Goal: Task Accomplishment & Management: Use online tool/utility

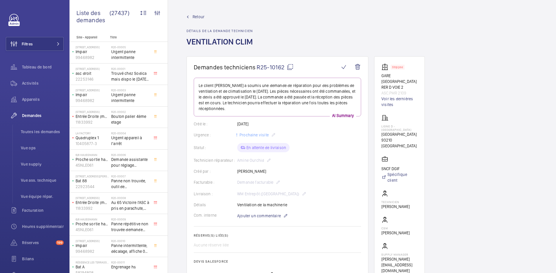
drag, startPoint x: 264, startPoint y: 161, endPoint x: 237, endPoint y: 161, distance: 27.2
click at [237, 161] on div "Technicien réparateur : Amine Ourchid" at bounding box center [277, 160] width 167 height 7
copy div "Technicien réparateur : Amine Ourchid"
drag, startPoint x: 410, startPoint y: 93, endPoint x: 377, endPoint y: 76, distance: 37.1
click at [377, 76] on wm-front-card "Stopped GARE STADE DE FRANCE RER D VOIE 2 ASC.PMR 2109 Voir les dernières visit…" at bounding box center [399, 168] width 51 height 225
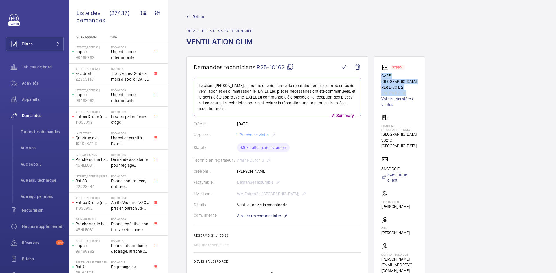
copy div "GARE STADE DE FRANCE RER D VOIE 2 ASC.PMR 2109"
drag, startPoint x: 416, startPoint y: 145, endPoint x: 379, endPoint y: 125, distance: 42.2
click at [379, 125] on wm-front-card "Stopped GARE STADE DE FRANCE RER D VOIE 2 ASC.PMR 2109 Voir les dernières visit…" at bounding box center [399, 168] width 51 height 225
copy div "Ligne D - Stade de France Stade de France - Saint Denis 93210 SAINT-DENIS"
drag, startPoint x: 404, startPoint y: 169, endPoint x: 381, endPoint y: 170, distance: 23.2
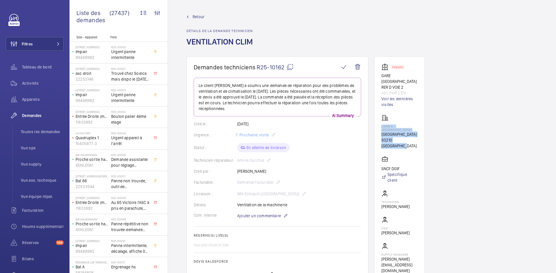
click at [381, 170] on wm-front-card "Stopped GARE STADE DE FRANCE RER D VOIE 2 ASC.PMR 2109 Voir les dernières visit…" at bounding box center [399, 168] width 51 height 225
copy p "SNCF DGIF"
click at [291, 67] on mat-icon at bounding box center [290, 67] width 7 height 7
copy p "SNCF DGIF"
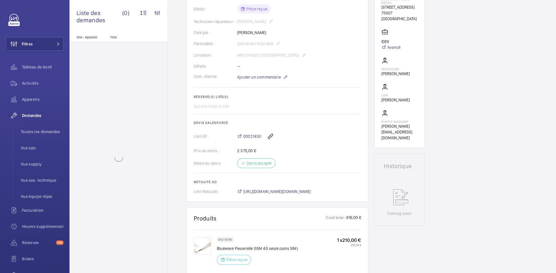
scroll to position [203, 0]
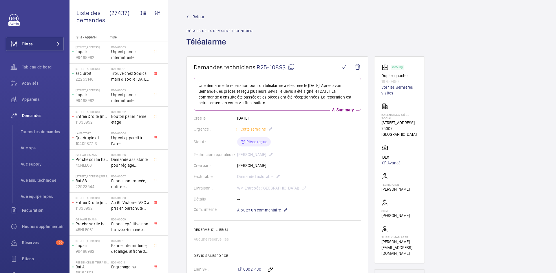
drag, startPoint x: 264, startPoint y: 154, endPoint x: 248, endPoint y: 157, distance: 16.2
click at [238, 155] on div "Technicien réparateur : Romain Flahaut" at bounding box center [277, 154] width 167 height 7
drag, startPoint x: 265, startPoint y: 154, endPoint x: 237, endPoint y: 155, distance: 27.5
click at [237, 155] on div "Technicien réparateur : Romain Flahaut" at bounding box center [277, 154] width 167 height 7
copy p "Romain Flahaut"
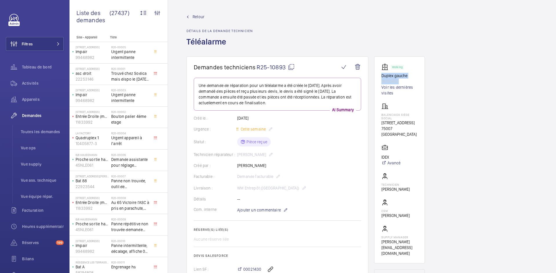
drag, startPoint x: 401, startPoint y: 82, endPoint x: 380, endPoint y: 76, distance: 22.4
click at [380, 76] on wm-front-card "Working Duplex gauche 16750490 Voir les dernières visites Balenciaga siège soci…" at bounding box center [399, 160] width 51 height 208
copy div "Duplex gauche 16750490"
drag, startPoint x: 406, startPoint y: 128, endPoint x: 379, endPoint y: 113, distance: 30.4
click at [379, 113] on wm-front-card "Working Duplex gauche 16750490 Voir les dernières visites Balenciaga siège soci…" at bounding box center [399, 160] width 51 height 208
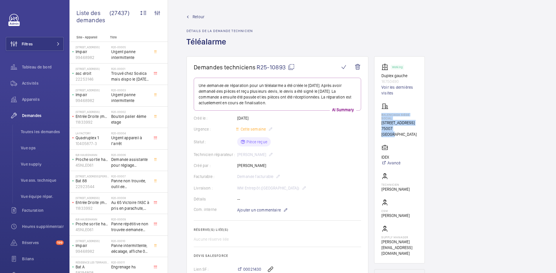
copy div "Balenciaga siège social 16 Rue Vaneau 75007 PARIS"
drag, startPoint x: 391, startPoint y: 150, endPoint x: 380, endPoint y: 150, distance: 10.7
click at [380, 150] on wm-front-card "Working Duplex gauche 16750490 Voir les dernières visites Balenciaga siège soci…" at bounding box center [399, 160] width 51 height 208
copy p "IDEX"
click at [292, 68] on mat-icon at bounding box center [291, 67] width 7 height 7
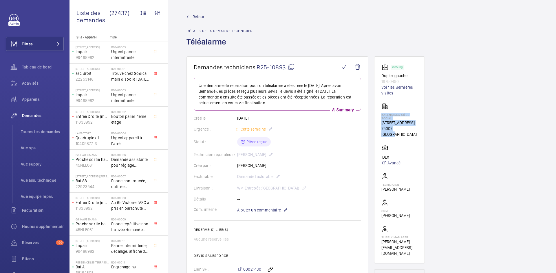
copy p "IDEX"
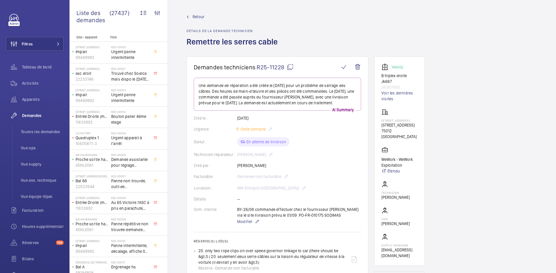
drag, startPoint x: 277, startPoint y: 165, endPoint x: 235, endPoint y: 166, distance: 42.0
click at [235, 166] on div "Créé par : Mouhamed Doucoure" at bounding box center [277, 166] width 167 height 6
copy div "Créé par : Mouhamed Doucoure"
drag, startPoint x: 401, startPoint y: 87, endPoint x: 374, endPoint y: 76, distance: 29.0
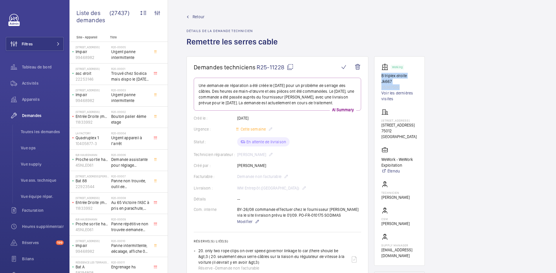
copy div "B triplex droite Jk667 35367500"
drag, startPoint x: 396, startPoint y: 138, endPoint x: 376, endPoint y: 128, distance: 22.7
click at [376, 128] on wm-front-card "Working B triplex droite Jk667 35367500 Voir les dernières visites 8 Rue des Pi…" at bounding box center [399, 161] width 51 height 210
copy p "8 Rue des Pirogues de Bercy, 75012 PARIS"
drag, startPoint x: 403, startPoint y: 175, endPoint x: 381, endPoint y: 168, distance: 22.5
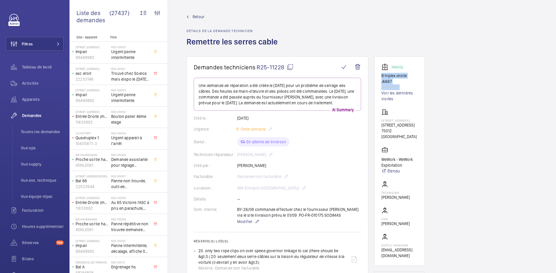
click at [381, 168] on p "WeWork - WeWork Exploitation" at bounding box center [399, 163] width 36 height 12
copy p "WeWork - WeWork Exploitation"
click at [291, 68] on mat-icon at bounding box center [290, 67] width 7 height 7
copy p "WeWork - WeWork Exploitation"
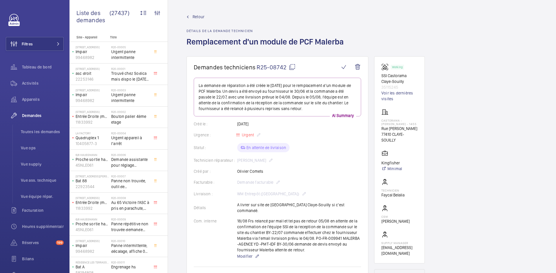
drag, startPoint x: 265, startPoint y: 172, endPoint x: 235, endPoint y: 171, distance: 30.1
click at [235, 171] on div "Créé par : [PERSON_NAME]" at bounding box center [277, 172] width 167 height 6
copy div "Créé par : [PERSON_NAME]"
drag, startPoint x: 260, startPoint y: 161, endPoint x: 238, endPoint y: 161, distance: 22.0
click at [238, 161] on div "Technicien réparateur : [PERSON_NAME]" at bounding box center [277, 160] width 167 height 7
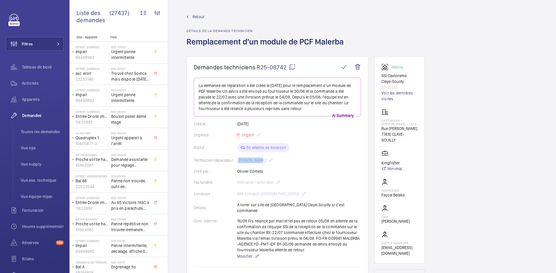
drag, startPoint x: 263, startPoint y: 171, endPoint x: 238, endPoint y: 172, distance: 25.2
click at [238, 172] on div "Créé par : Olivier Comets" at bounding box center [277, 172] width 167 height 6
copy p "Olivier Comets"
drag, startPoint x: 404, startPoint y: 88, endPoint x: 381, endPoint y: 76, distance: 25.5
click at [381, 76] on div "Working SSI Castorama Claye-Souilly 35115245 Voir les dernières visites" at bounding box center [399, 83] width 36 height 38
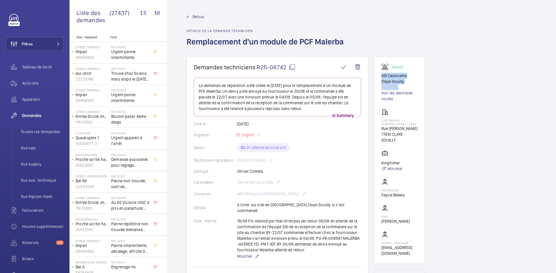
copy div "SSI Castorama Claye-Souilly 35115245"
drag, startPoint x: 401, startPoint y: 140, endPoint x: 373, endPoint y: 121, distance: 34.0
copy div "Castorama - CLAYE SOUILLY - 1455 Rue Jean Monnet 77410 CLAYE-SOUILLY"
drag, startPoint x: 400, startPoint y: 163, endPoint x: 381, endPoint y: 163, distance: 19.4
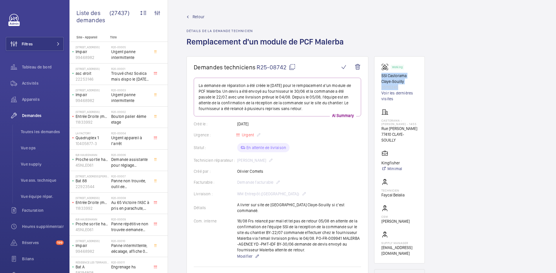
click at [381, 163] on wm-front-card "Working SSI Castorama Claye-Souilly 35115245 Voir les dernières visites Castora…" at bounding box center [399, 160] width 51 height 208
copy p "Kingfisher"
click at [290, 67] on mat-icon at bounding box center [292, 67] width 7 height 7
copy p "Kingfisher"
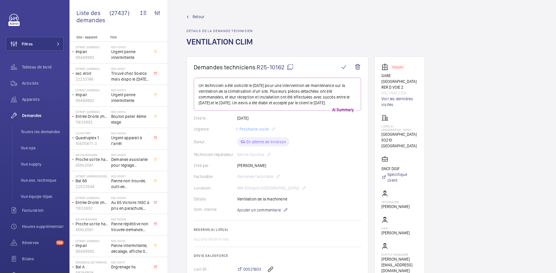
drag, startPoint x: 263, startPoint y: 155, endPoint x: 237, endPoint y: 155, distance: 26.6
click at [237, 155] on div "Technicien réparateur : [PERSON_NAME]" at bounding box center [277, 154] width 167 height 7
copy div "Technicien réparateur : [PERSON_NAME]"
drag, startPoint x: 407, startPoint y: 93, endPoint x: 377, endPoint y: 74, distance: 35.9
click at [377, 74] on wm-front-card "Stopped GARE [GEOGRAPHIC_DATA] RER D VOIE 2 ASC.PMR 2109 Voir les dernières vis…" at bounding box center [399, 168] width 51 height 225
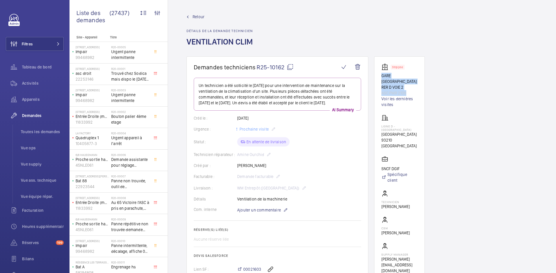
copy div "GARE [GEOGRAPHIC_DATA] RER D VOIE 2 ASC.PMR 2109"
drag, startPoint x: 415, startPoint y: 146, endPoint x: 377, endPoint y: 125, distance: 43.4
click at [377, 125] on wm-front-card "Stopped GARE STADE DE FRANCE RER D VOIE 2 ASC.PMR 2109 Voir les dernières visit…" at bounding box center [399, 168] width 51 height 225
copy div "Ligne D - Stade de France Stade de France - Saint Denis 93210 SAINT-DENIS"
drag, startPoint x: 396, startPoint y: 168, endPoint x: 379, endPoint y: 168, distance: 17.4
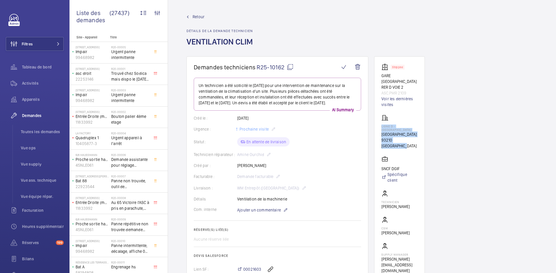
click at [379, 168] on wm-front-card "Stopped GARE STADE DE FRANCE RER D VOIE 2 ASC.PMR 2109 Voir les dernières visit…" at bounding box center [399, 168] width 51 height 225
copy p "SNCF DGIF"
click at [291, 69] on mat-icon at bounding box center [290, 67] width 7 height 7
copy p "SNCF DGIF"
click at [202, 18] on span "Retour" at bounding box center [198, 17] width 12 height 6
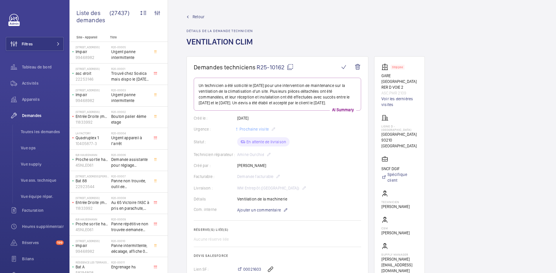
click at [199, 15] on span "Retour" at bounding box center [198, 17] width 12 height 6
click at [195, 17] on span "Retour" at bounding box center [198, 17] width 12 height 6
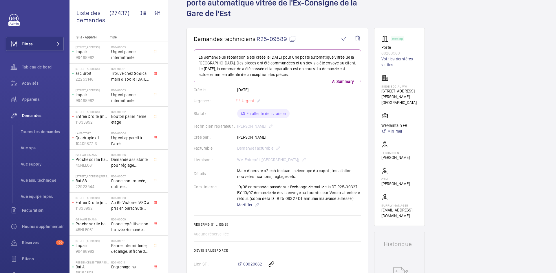
scroll to position [29, 0]
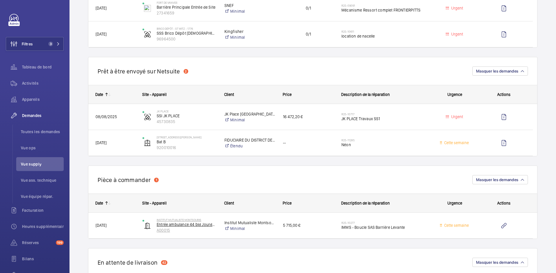
scroll to position [579, 0]
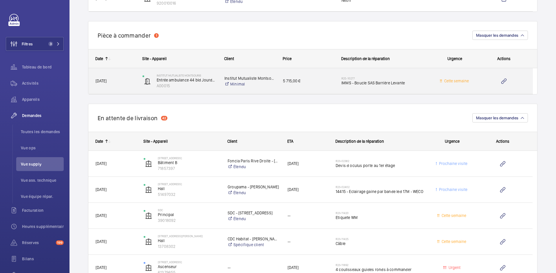
click at [116, 82] on span "29/07/2025" at bounding box center [115, 81] width 39 height 7
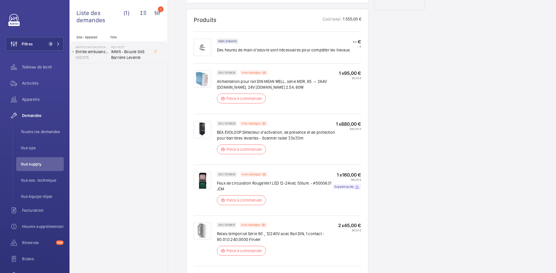
scroll to position [347, 0]
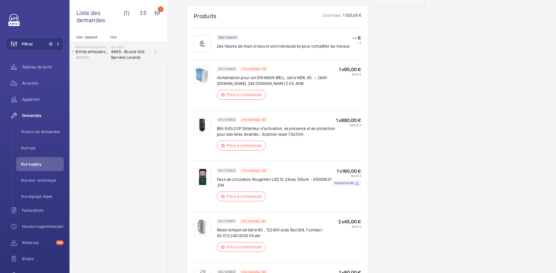
click at [205, 175] on img at bounding box center [202, 176] width 17 height 17
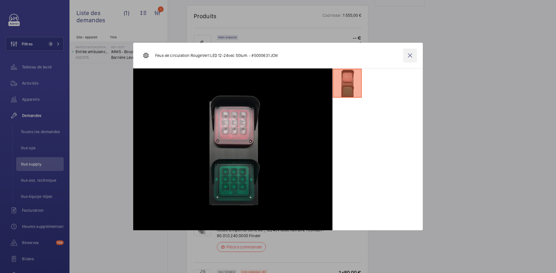
click at [405, 56] on wm-front-icon-button at bounding box center [410, 56] width 14 height 14
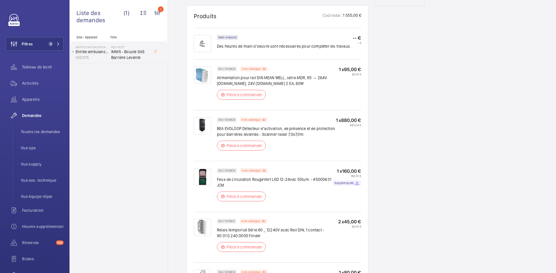
click at [203, 123] on img at bounding box center [202, 125] width 17 height 17
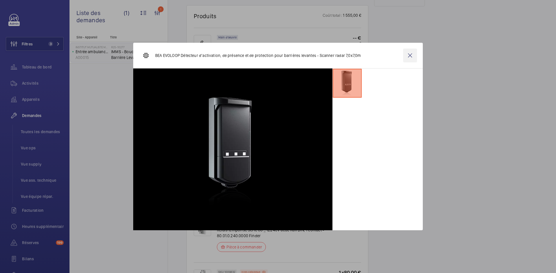
click at [412, 57] on wm-front-icon-button at bounding box center [410, 56] width 14 height 14
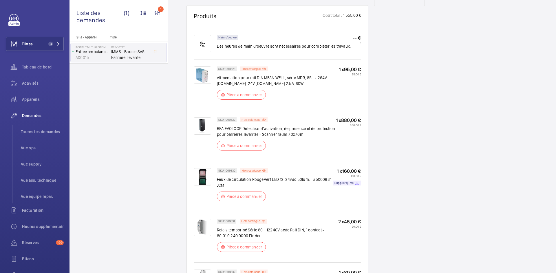
click at [260, 119] on p "Hors catalogue" at bounding box center [250, 120] width 19 height 2
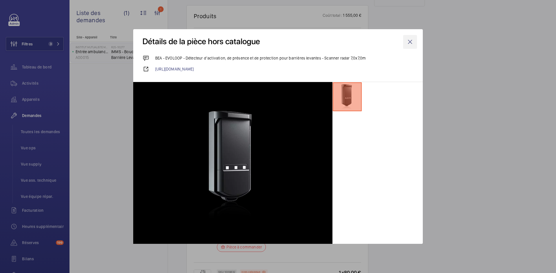
click at [411, 41] on wm-front-icon-button at bounding box center [410, 42] width 14 height 14
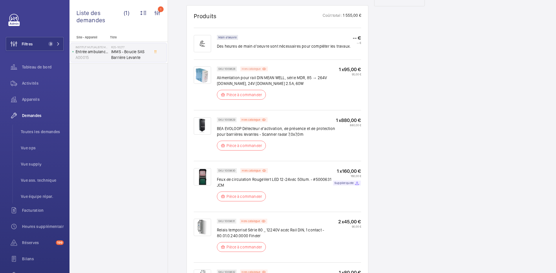
click at [254, 69] on p "Hors catalogue" at bounding box center [251, 69] width 19 height 2
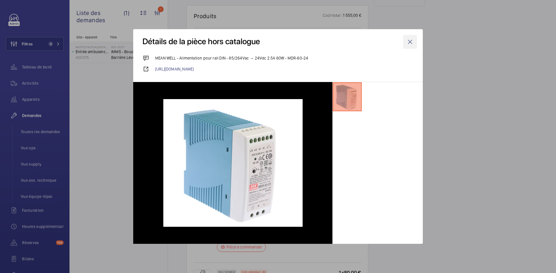
click at [408, 42] on wm-front-icon-button at bounding box center [410, 42] width 14 height 14
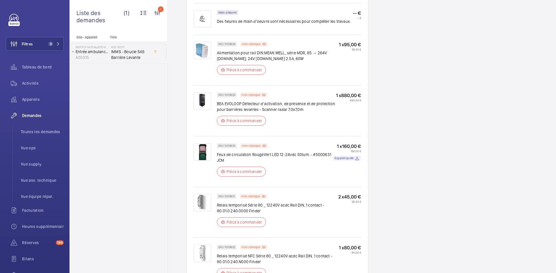
scroll to position [405, 0]
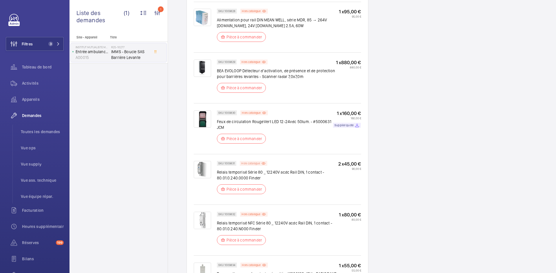
click at [256, 163] on p "Hors catalogue" at bounding box center [250, 164] width 19 height 2
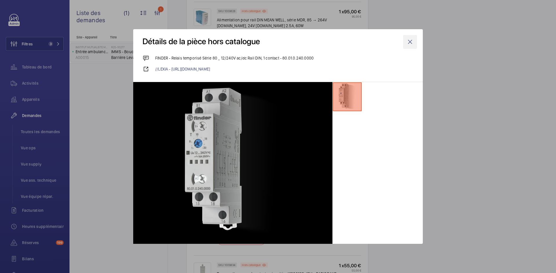
click at [410, 43] on wm-front-icon-button at bounding box center [410, 42] width 14 height 14
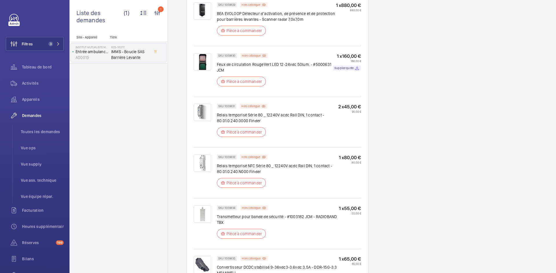
scroll to position [463, 0]
click at [248, 157] on p "Hors catalogue" at bounding box center [250, 157] width 19 height 2
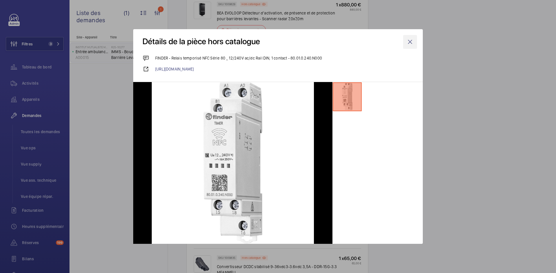
click at [410, 41] on wm-front-icon-button at bounding box center [410, 42] width 14 height 14
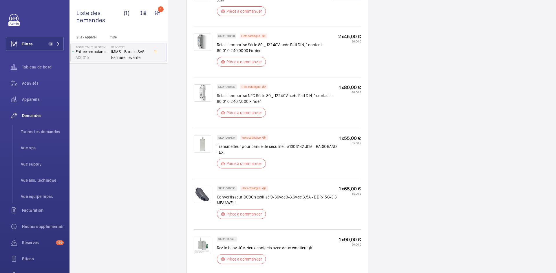
scroll to position [550, 0]
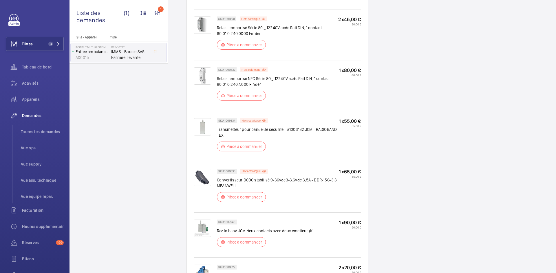
click at [257, 121] on p "Hors catalogue" at bounding box center [251, 121] width 19 height 2
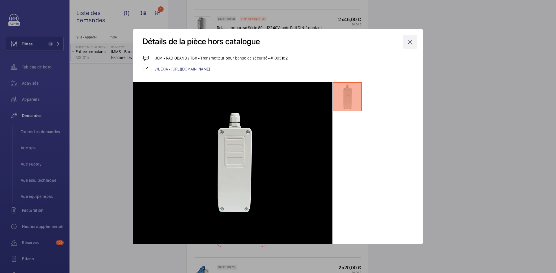
click at [415, 38] on wm-front-icon-button at bounding box center [410, 42] width 14 height 14
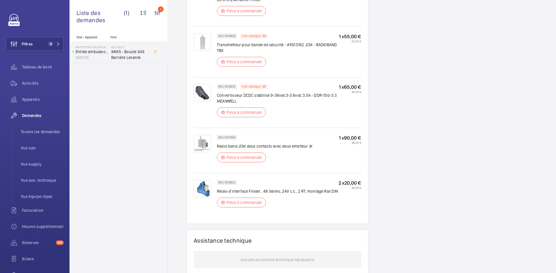
scroll to position [637, 0]
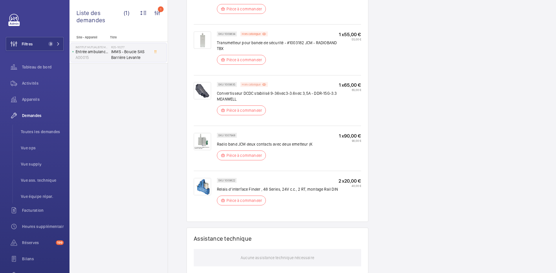
click at [260, 86] on p "Hors catalogue" at bounding box center [251, 85] width 19 height 2
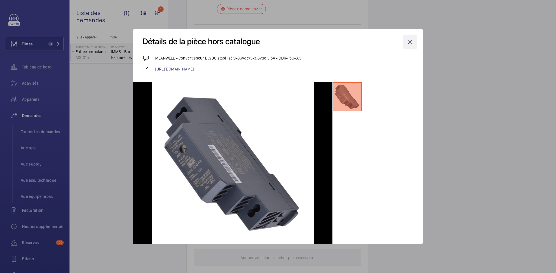
click at [411, 43] on wm-front-icon-button at bounding box center [410, 42] width 14 height 14
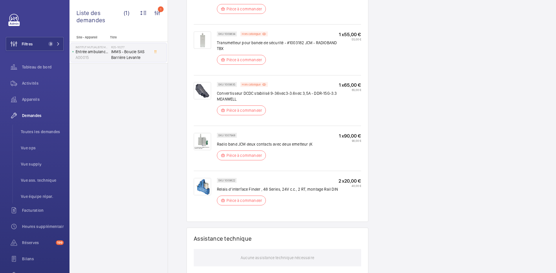
click at [208, 182] on img at bounding box center [202, 186] width 17 height 17
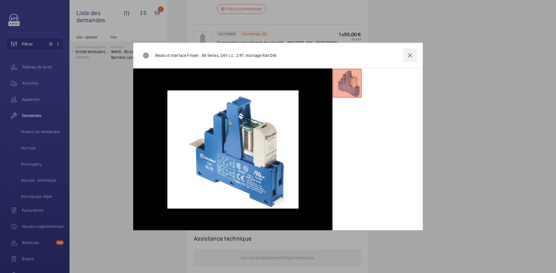
drag, startPoint x: 411, startPoint y: 55, endPoint x: 408, endPoint y: 54, distance: 3.1
click at [411, 55] on wm-front-icon-button at bounding box center [410, 56] width 14 height 14
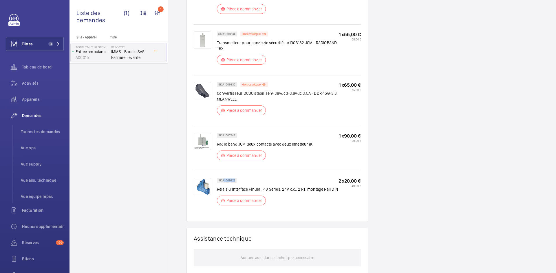
drag, startPoint x: 235, startPoint y: 180, endPoint x: 223, endPoint y: 180, distance: 11.6
click at [223, 180] on p "SKU 1009822" at bounding box center [226, 181] width 17 height 2
copy p "1009822"
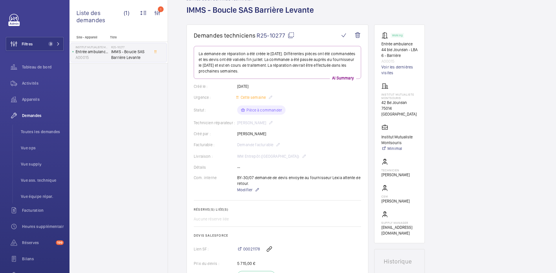
scroll to position [0, 0]
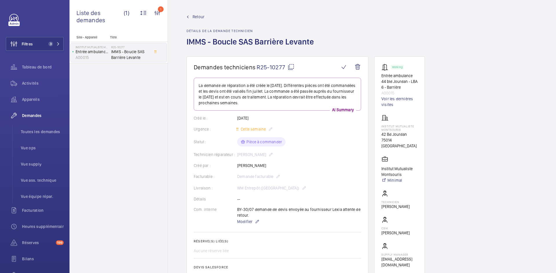
click at [293, 66] on mat-icon at bounding box center [290, 67] width 7 height 7
copy p "1009822"
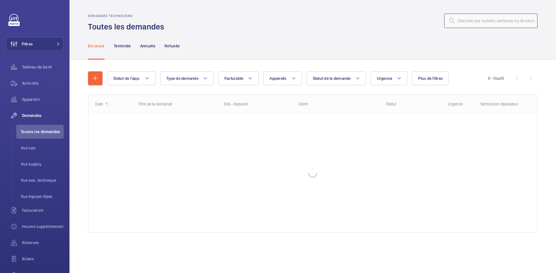
click at [468, 24] on input "text" at bounding box center [490, 21] width 93 height 14
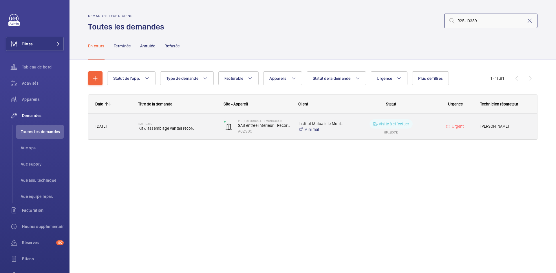
type input "R25-10389"
click at [135, 126] on div "R25-10389 Kit d'assemblage vantail record" at bounding box center [173, 127] width 85 height 26
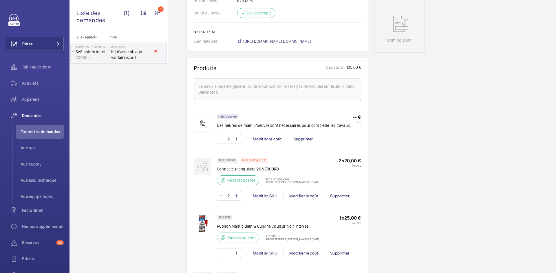
scroll to position [191, 0]
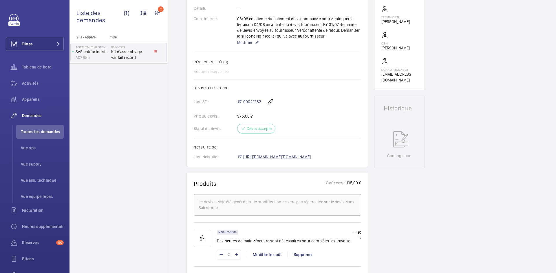
click at [290, 156] on span "https://6461500.app.netsuite.com/app/accounting/transactions/salesord.nl?id=288…" at bounding box center [277, 157] width 68 height 6
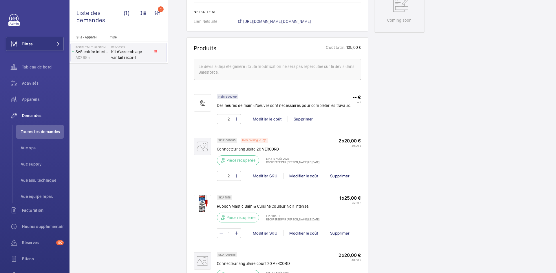
scroll to position [307, 0]
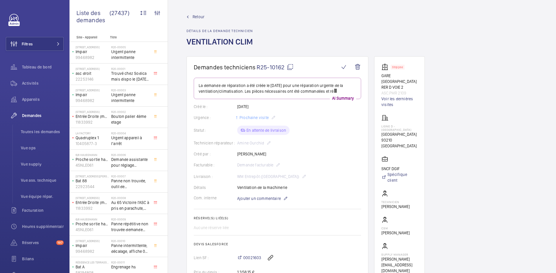
click at [199, 18] on span "Retour" at bounding box center [198, 17] width 12 height 6
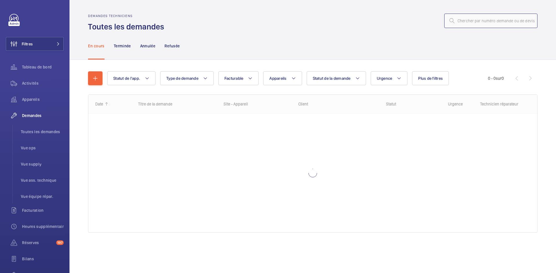
click at [496, 19] on input "text" at bounding box center [490, 21] width 93 height 14
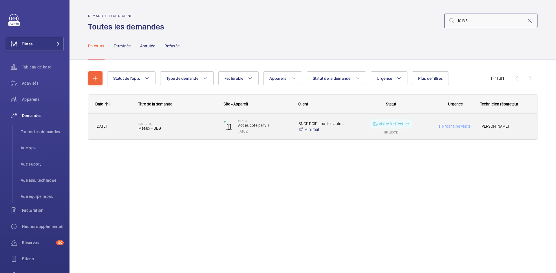
type input "10135"
click at [122, 131] on div "26/07/2025" at bounding box center [110, 126] width 42 height 18
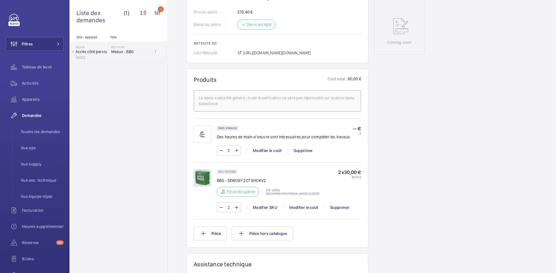
scroll to position [191, 0]
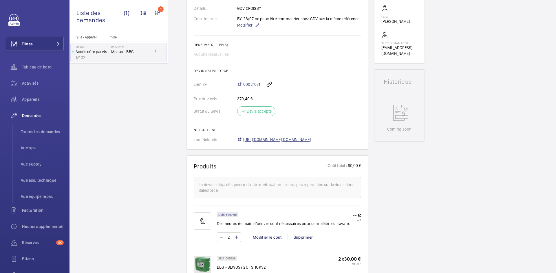
click at [297, 138] on span "https://6461500.app.netsuite.com/app/accounting/transactions/salesord.nl?id=289…" at bounding box center [277, 140] width 68 height 6
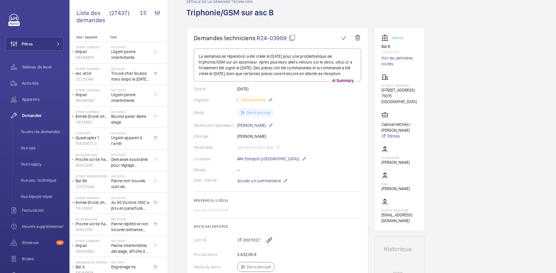
scroll to position [29, 0]
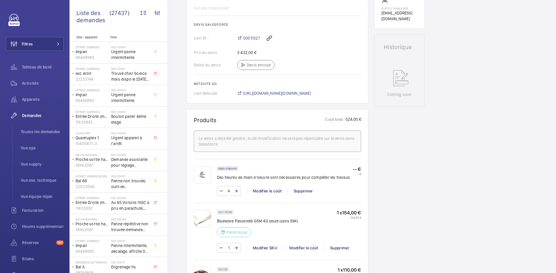
scroll to position [58, 0]
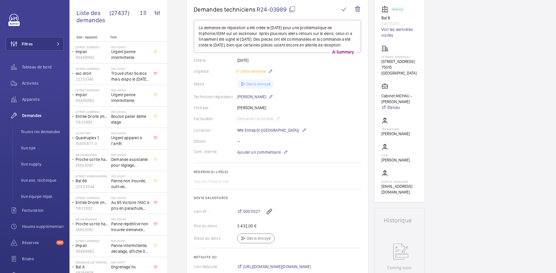
drag, startPoint x: 276, startPoint y: 112, endPoint x: 238, endPoint y: 112, distance: 38.2
click at [231, 111] on div "Créé par : Amine Benkrouidem" at bounding box center [277, 108] width 167 height 6
click at [313, 81] on wm-front-card-body "La demande de réparation a été créée le 23 avril 2024 pour une problématique de…" at bounding box center [277, 145] width 167 height 250
drag, startPoint x: 272, startPoint y: 101, endPoint x: 238, endPoint y: 103, distance: 34.8
click at [238, 100] on p "Adnane Boussalem" at bounding box center [255, 96] width 36 height 7
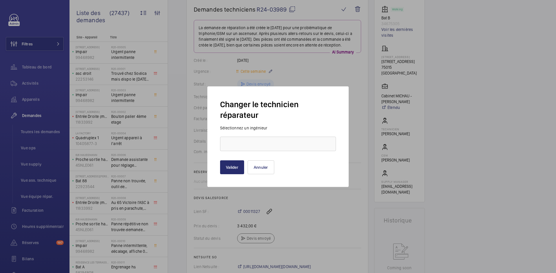
type input "Adnane Boussalem"
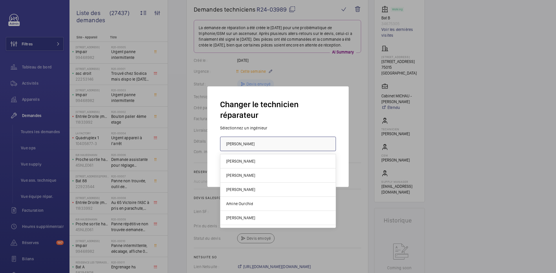
drag, startPoint x: 262, startPoint y: 143, endPoint x: 226, endPoint y: 145, distance: 35.7
click at [226, 145] on input "Adnane Boussalem" at bounding box center [278, 144] width 116 height 14
click at [365, 164] on div at bounding box center [278, 136] width 556 height 273
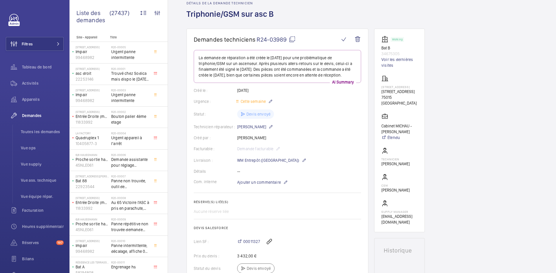
scroll to position [0, 0]
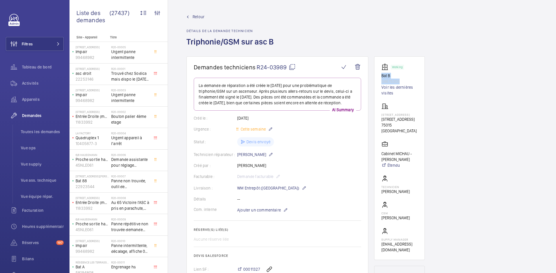
drag, startPoint x: 403, startPoint y: 81, endPoint x: 378, endPoint y: 75, distance: 25.3
click at [378, 75] on wm-front-card "Working Bat B 34675305 Voir les dernières visites 63 Boulevard Lefebvre 63 Boul…" at bounding box center [399, 158] width 51 height 204
copy div "Bat B 34675305"
drag, startPoint x: 393, startPoint y: 133, endPoint x: 379, endPoint y: 124, distance: 17.7
click at [379, 124] on wm-front-card "Working Bat B 34675305 Voir les dernières visites 63 Boulevard Lefebvre 63 Boul…" at bounding box center [399, 158] width 51 height 204
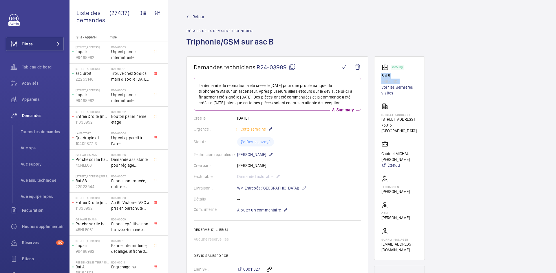
copy p "63 Boulevard Lefebvre, 75015 PARIS"
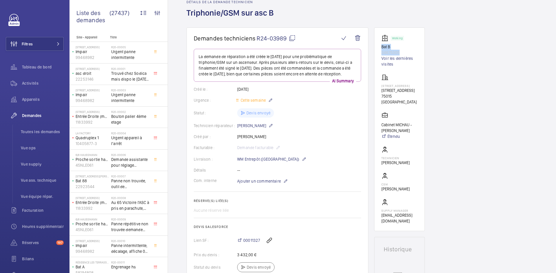
drag, startPoint x: 416, startPoint y: 139, endPoint x: 382, endPoint y: 133, distance: 34.8
click at [382, 133] on p "Cabinet MICHAU - Florène ROUSSEAU" at bounding box center [399, 128] width 36 height 12
copy p "Cabinet MICHAU - Florène ROUSSEAU"
click at [293, 39] on mat-icon at bounding box center [292, 38] width 7 height 7
copy p "Cabinet MICHAU - Florène ROUSSEAU"
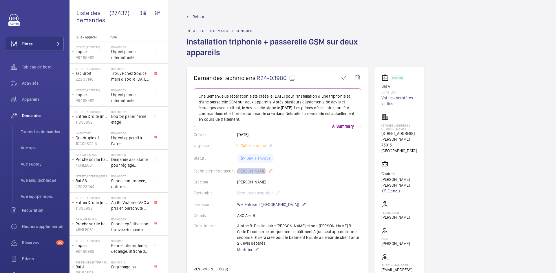
drag, startPoint x: 259, startPoint y: 170, endPoint x: 237, endPoint y: 171, distance: 22.0
click at [237, 171] on p "[PERSON_NAME]" at bounding box center [255, 171] width 36 height 7
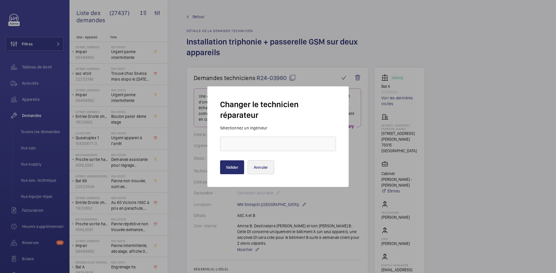
type input "Grégory Roy"
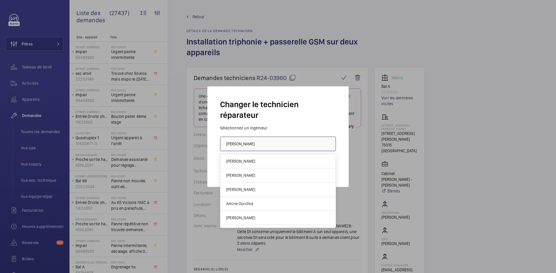
drag, startPoint x: 254, startPoint y: 146, endPoint x: 224, endPoint y: 144, distance: 30.4
click at [224, 144] on input "Grégory Roy" at bounding box center [278, 144] width 116 height 14
click at [363, 148] on div at bounding box center [278, 136] width 556 height 273
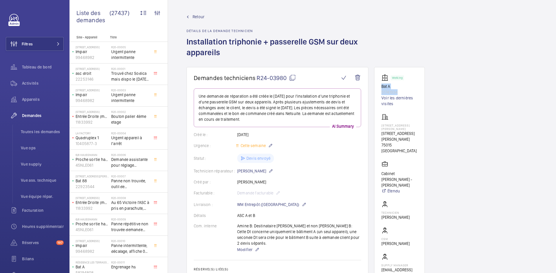
drag, startPoint x: 397, startPoint y: 92, endPoint x: 377, endPoint y: 87, distance: 20.6
click at [377, 87] on wm-front-card "Working Bat A 51741934 Voir les dernières visites 63 Boulevard Lefebvre 63 Boul…" at bounding box center [399, 176] width 51 height 219
copy div "Bat A 51741934"
drag, startPoint x: 395, startPoint y: 144, endPoint x: 379, endPoint y: 135, distance: 18.8
click at [379, 135] on wm-front-card "Working Bat A 51741934 Voir les dernières visites 63 Boulevard Lefebvre 63 Boul…" at bounding box center [399, 176] width 51 height 219
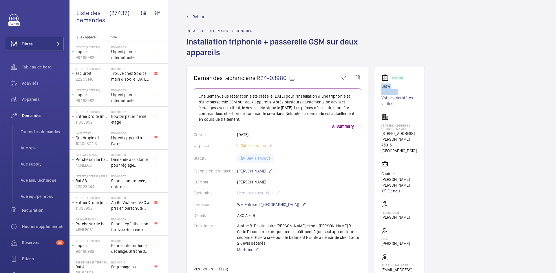
copy p "63 Boulevard Lefebvre, 75015 PARIS"
click at [291, 76] on mat-icon at bounding box center [292, 77] width 7 height 7
copy p "63 Boulevard Lefebvre, 75015 PARIS"
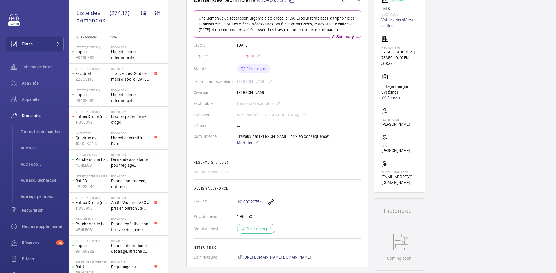
scroll to position [87, 0]
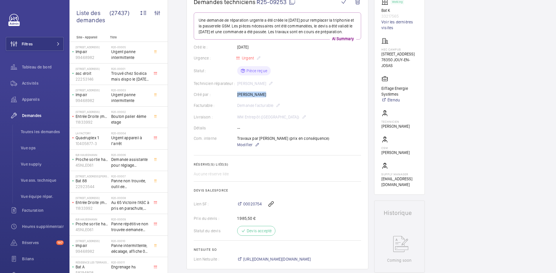
drag, startPoint x: 266, startPoint y: 101, endPoint x: 236, endPoint y: 102, distance: 29.8
click at [236, 98] on div "Créé par : [PERSON_NAME]" at bounding box center [277, 95] width 167 height 6
copy div "Créé par : [PERSON_NAME]"
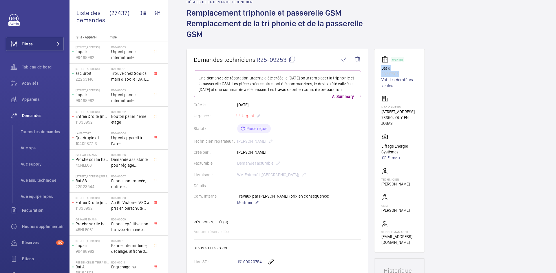
drag, startPoint x: 402, startPoint y: 73, endPoint x: 376, endPoint y: 68, distance: 26.7
click at [376, 68] on wm-front-card "Working Bat K 33217565 Voir les dernières visites HEC CAMPUS [STREET_ADDRESS] E…" at bounding box center [399, 151] width 51 height 204
copy div "Bat K 33217565"
drag, startPoint x: 395, startPoint y: 130, endPoint x: 376, endPoint y: 108, distance: 29.4
click at [376, 108] on wm-front-card "Working Bat K 33217565 Voir les dernières visites HEC CAMPUS [STREET_ADDRESS] E…" at bounding box center [399, 151] width 51 height 204
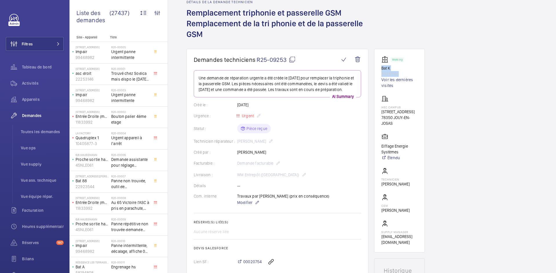
copy div "HEC CAMPUS [STREET_ADDRESS]"
drag, startPoint x: 396, startPoint y: 159, endPoint x: 378, endPoint y: 153, distance: 18.9
click at [378, 153] on wm-front-card "Working Bat K 33217565 Voir les dernières visites HEC CAMPUS [STREET_ADDRESS] E…" at bounding box center [399, 151] width 51 height 204
copy p "Eiffage Energie Systèmes"
click at [295, 60] on mat-icon at bounding box center [292, 59] width 7 height 7
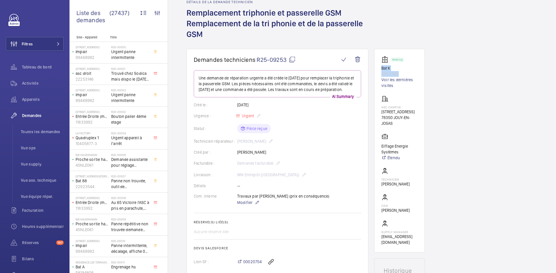
copy p "Eiffage Energie Systèmes"
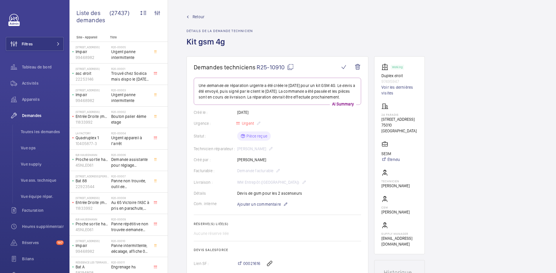
drag, startPoint x: 278, startPoint y: 159, endPoint x: 238, endPoint y: 160, distance: 39.7
click at [236, 160] on div "Créé par : Clément Chauveau" at bounding box center [277, 160] width 167 height 6
copy div "Créé par : Clément Chauveau"
drag, startPoint x: 400, startPoint y: 81, endPoint x: 379, endPoint y: 78, distance: 21.9
click at [379, 78] on wm-front-card "Working Duplex droit 97495947 Voir les dernières visites 24 PARADIS 24 Rue de P…" at bounding box center [399, 155] width 51 height 198
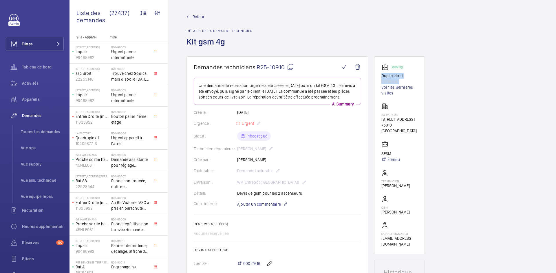
copy div "Duplex droit 97495947"
drag, startPoint x: 406, startPoint y: 126, endPoint x: 377, endPoint y: 115, distance: 31.0
click at [377, 115] on wm-front-card "Working Duplex droit 97495947 Voir les dernières visites 24 PARADIS 24 Rue de P…" at bounding box center [399, 155] width 51 height 198
copy div "24 PARADIS 24 Rue de Paradis 75010 PARIS"
drag, startPoint x: 396, startPoint y: 148, endPoint x: 377, endPoint y: 148, distance: 19.1
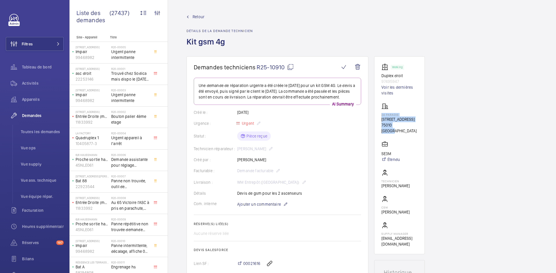
click at [377, 148] on wm-front-card "Working Duplex droit 97495947 Voir les dernières visites 24 PARADIS 24 Rue de P…" at bounding box center [399, 155] width 51 height 198
copy p "SE3M"
click at [289, 67] on mat-icon at bounding box center [290, 67] width 7 height 7
copy p "SE3M"
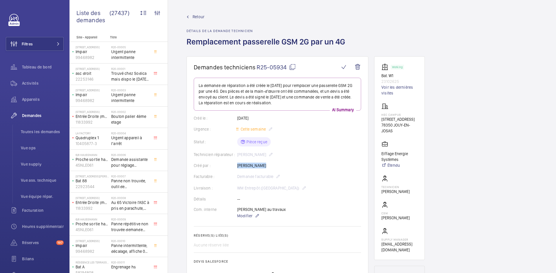
drag, startPoint x: 265, startPoint y: 167, endPoint x: 236, endPoint y: 166, distance: 28.1
click at [236, 166] on div "Créé par : Paulo Sergio" at bounding box center [277, 166] width 167 height 6
copy div "Créé par : Paulo Sergio"
drag, startPoint x: 396, startPoint y: 82, endPoint x: 379, endPoint y: 74, distance: 19.0
click at [379, 74] on wm-front-card "Working Bat. W1 23102625 Voir les dernières visites HEC CAMPUS 1 Rue de la Libé…" at bounding box center [399, 158] width 51 height 204
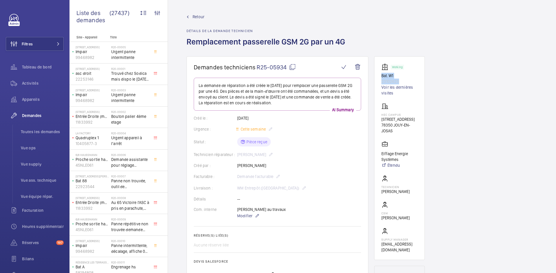
copy div "Bat. W1 23102625"
drag, startPoint x: 401, startPoint y: 139, endPoint x: 377, endPoint y: 115, distance: 34.6
click at [377, 115] on wm-front-card "Working Bat. W1 23102625 Voir les dernières visites HEC CAMPUS 1 Rue de la Libé…" at bounding box center [399, 158] width 51 height 204
copy div "HEC CAMPUS 1 Rue de la Libération 78350 JOUY-EN-JOSAS"
drag, startPoint x: 403, startPoint y: 166, endPoint x: 380, endPoint y: 159, distance: 24.3
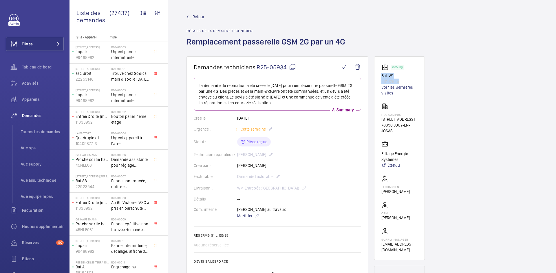
click at [380, 159] on wm-front-card "Working Bat. W1 23102625 Voir les dernières visites HEC CAMPUS 1 Rue de la Libé…" at bounding box center [399, 158] width 51 height 204
copy p "Eiffage Energie Systèmes"
click at [293, 66] on mat-icon at bounding box center [292, 67] width 7 height 7
copy p "Eiffage Energie Systèmes"
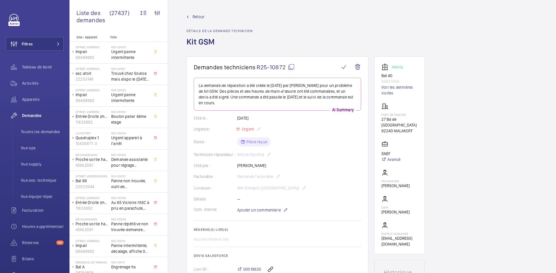
drag, startPoint x: 265, startPoint y: 153, endPoint x: 237, endPoint y: 154, distance: 27.2
click at [237, 154] on div "Technicien réparateur : Amine Ourchid" at bounding box center [277, 154] width 167 height 7
copy p "Amine Ourchid"
drag, startPoint x: 399, startPoint y: 80, endPoint x: 380, endPoint y: 78, distance: 19.5
click at [380, 78] on wm-front-card "Working Bat 40 89687488 Voir les dernières visites Fort de vanves 27 Bd de Stal…" at bounding box center [399, 155] width 51 height 198
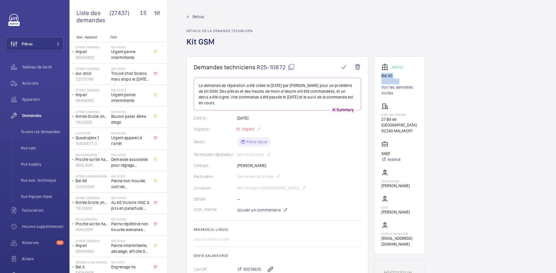
drag, startPoint x: 402, startPoint y: 81, endPoint x: 375, endPoint y: 74, distance: 27.2
click at [375, 74] on wm-front-card "Working Bat 40 89687488 Voir les dernières visites Fort de vanves 27 Bd de Stal…" at bounding box center [399, 155] width 51 height 198
copy div "Bat 40 89687488"
drag, startPoint x: 412, startPoint y: 125, endPoint x: 381, endPoint y: 114, distance: 33.6
click at [381, 114] on wm-front-card "Working Bat 40 89687488 Voir les dernières visites Fort de vanves 27 Bd de Stal…" at bounding box center [399, 155] width 51 height 198
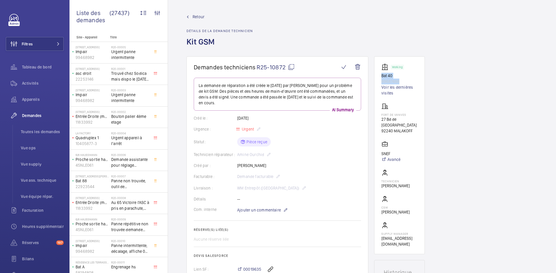
copy div "Fort de vanves 27 Bd de Stalingrad 92240 MALAKOFF"
drag, startPoint x: 392, startPoint y: 147, endPoint x: 381, endPoint y: 147, distance: 10.4
click at [381, 151] on p "SNEF" at bounding box center [390, 154] width 19 height 6
copy p "SNEF"
click at [292, 65] on mat-icon at bounding box center [291, 67] width 7 height 7
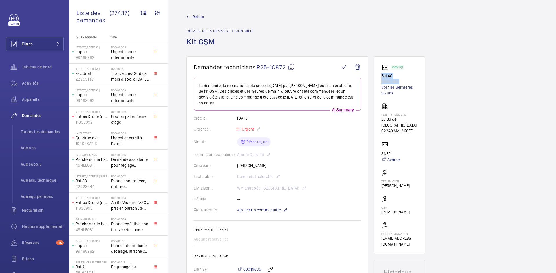
copy p "SNEF"
drag, startPoint x: 398, startPoint y: 82, endPoint x: 381, endPoint y: 75, distance: 17.9
click at [381, 75] on div "Working Bat 1 15911963 Voir les dernières visites" at bounding box center [399, 80] width 36 height 32
copy div "Bat 1 15911963"
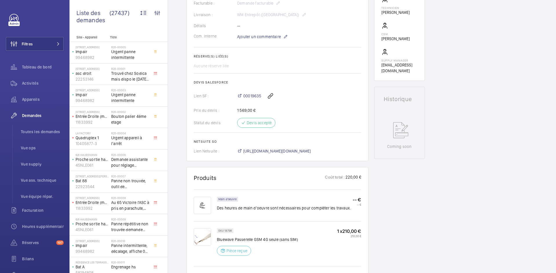
scroll to position [58, 0]
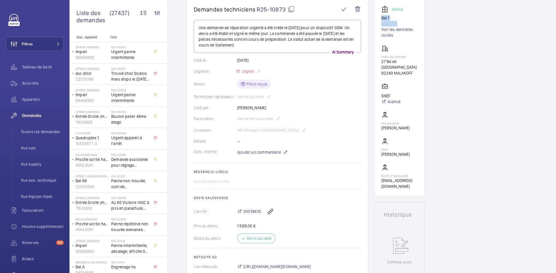
click at [293, 8] on mat-icon at bounding box center [291, 9] width 7 height 7
copy div "Bat 1 15911963"
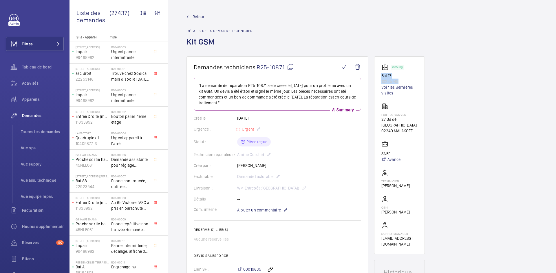
drag, startPoint x: 400, startPoint y: 81, endPoint x: 377, endPoint y: 75, distance: 23.0
click at [377, 75] on wm-front-card "Working Bat 17 10235749 Voir les dernières visites Fort de vanves 27 Bd de [GEO…" at bounding box center [399, 155] width 51 height 198
copy div "Bat 17 10235749"
click at [291, 65] on mat-icon at bounding box center [290, 67] width 7 height 7
copy div "Bat 17 10235749"
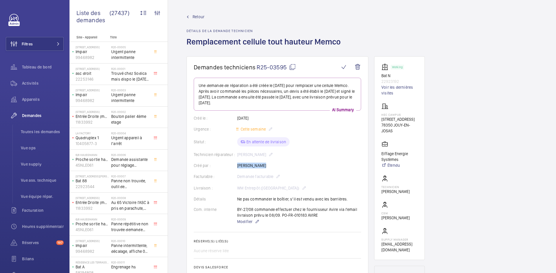
drag, startPoint x: 260, startPoint y: 165, endPoint x: 237, endPoint y: 168, distance: 23.6
click at [237, 168] on div "Créé par : Paulo Sergio" at bounding box center [277, 166] width 167 height 6
copy div "Créé par : Paulo Sergio"
drag, startPoint x: 397, startPoint y: 80, endPoint x: 380, endPoint y: 74, distance: 18.1
click at [380, 74] on wm-front-card "Working Bat N 22923192 Voir les dernières visites HEC CAMPUS 1 Rue de la Libéra…" at bounding box center [399, 158] width 51 height 204
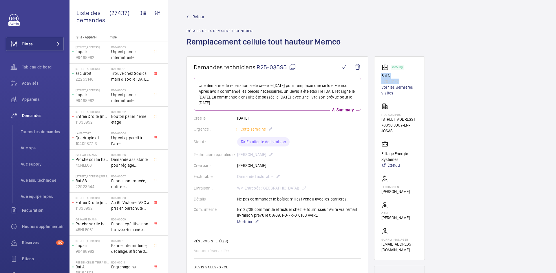
copy div "Bat N 22923192"
drag, startPoint x: 400, startPoint y: 138, endPoint x: 380, endPoint y: 113, distance: 31.7
click at [380, 113] on wm-front-card "Working Bat N 22923192 Voir les dernières visites HEC CAMPUS 1 Rue de la Libéra…" at bounding box center [399, 158] width 51 height 204
copy div "HEC CAMPUS 1 Rue de la Libération 78350 JOUY-EN-JOSAS"
drag, startPoint x: 401, startPoint y: 166, endPoint x: 379, endPoint y: 160, distance: 23.0
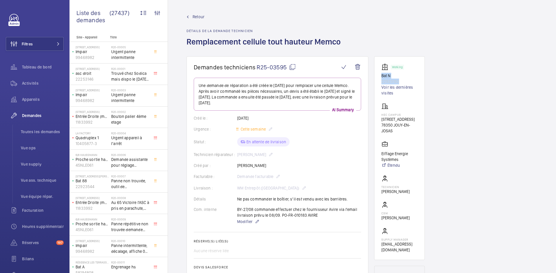
click at [379, 160] on wm-front-card "Working Bat N 22923192 Voir les dernières visites HEC CAMPUS 1 Rue de la Libéra…" at bounding box center [399, 158] width 51 height 204
copy p "Eiffage Energie Systèmes"
click at [293, 66] on mat-icon at bounding box center [292, 67] width 7 height 7
copy p "Eiffage Energie Systèmes"
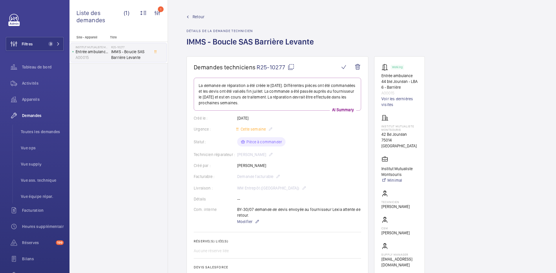
click at [199, 16] on span "Retour" at bounding box center [198, 17] width 12 height 6
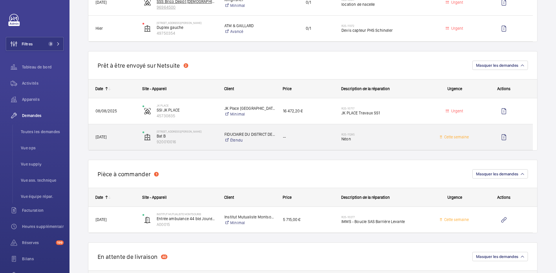
scroll to position [347, 0]
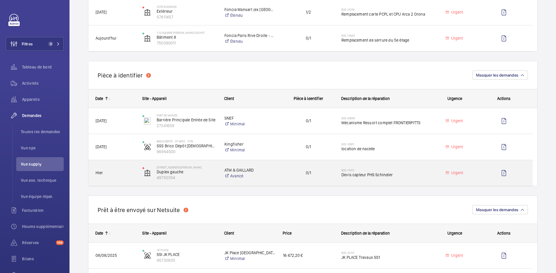
click at [115, 174] on span "Hier" at bounding box center [115, 173] width 39 height 7
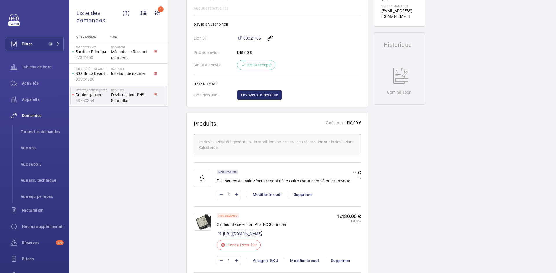
scroll to position [260, 0]
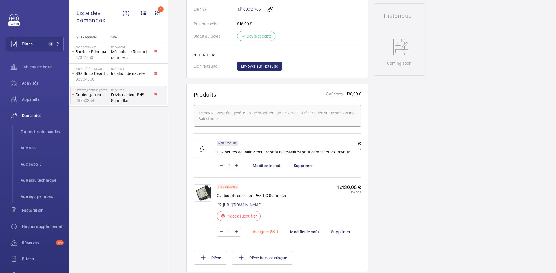
click at [260, 235] on div "Assigner SKU" at bounding box center [265, 232] width 37 height 6
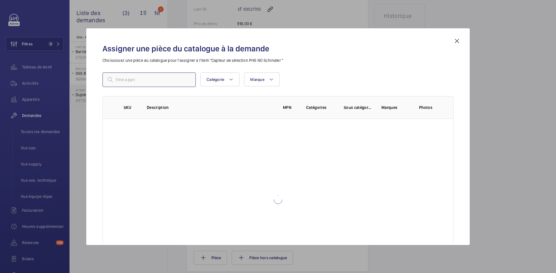
click at [152, 80] on input "text" at bounding box center [148, 80] width 93 height 14
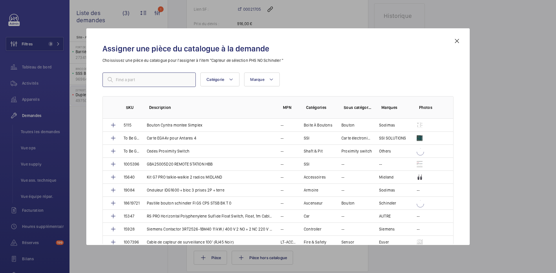
paste input "1010094"
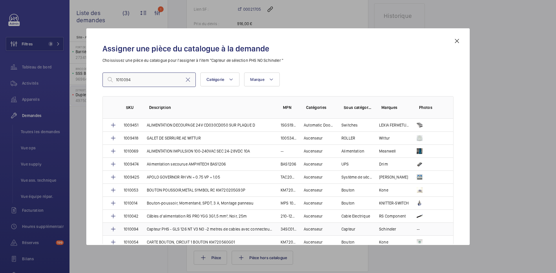
type input "1010094"
click at [137, 228] on p "1010094" at bounding box center [131, 230] width 15 height 6
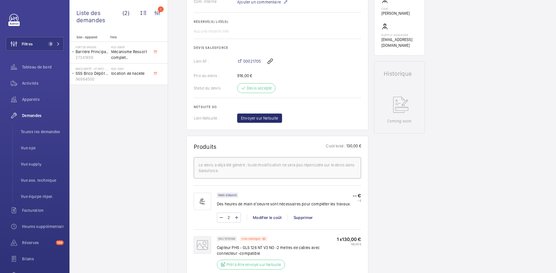
scroll to position [318, 0]
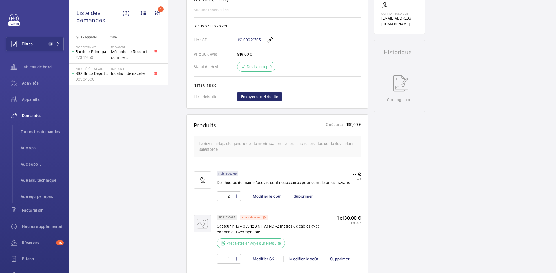
scroll to position [232, 0]
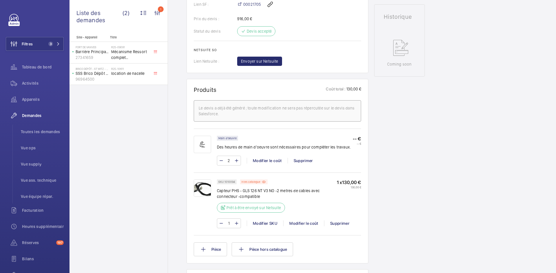
scroll to position [260, 0]
click at [203, 190] on img at bounding box center [202, 187] width 17 height 17
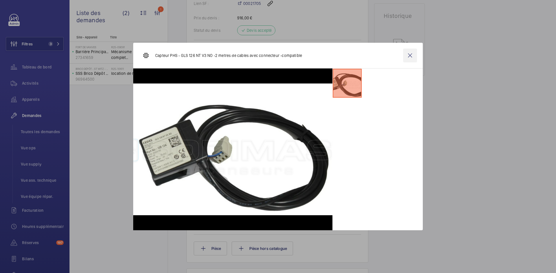
click at [409, 58] on wm-front-icon-button at bounding box center [410, 56] width 14 height 14
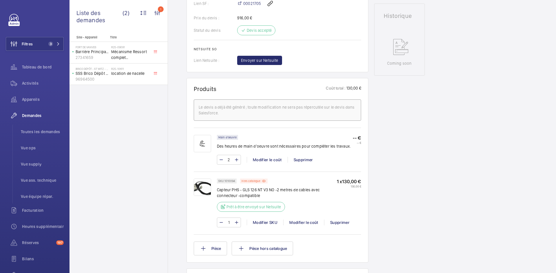
click at [205, 189] on img at bounding box center [202, 187] width 17 height 17
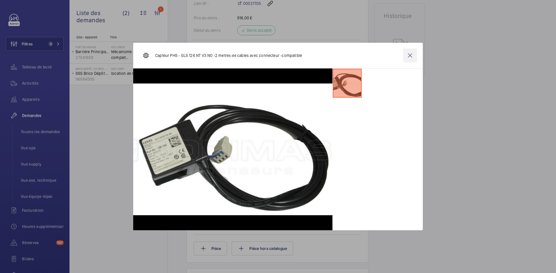
click at [412, 55] on wm-front-icon-button at bounding box center [410, 56] width 14 height 14
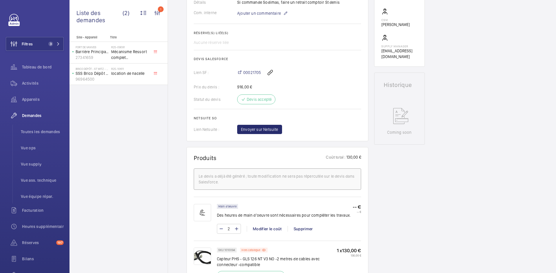
scroll to position [203, 0]
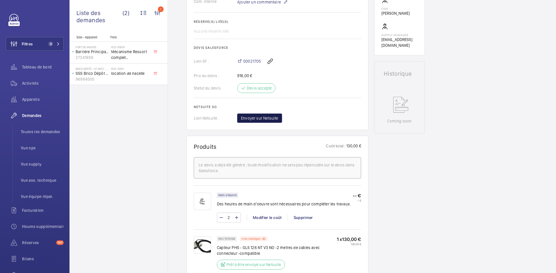
click at [267, 119] on span "Envoyer sur Netsuite" at bounding box center [259, 118] width 37 height 6
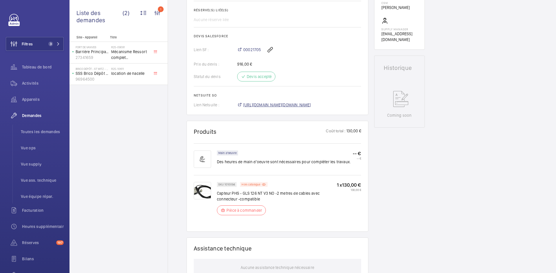
scroll to position [214, 0]
click at [311, 106] on span "https://6461500.app.netsuite.com/app/accounting/transactions/salesord.nl?id=295…" at bounding box center [277, 105] width 68 height 6
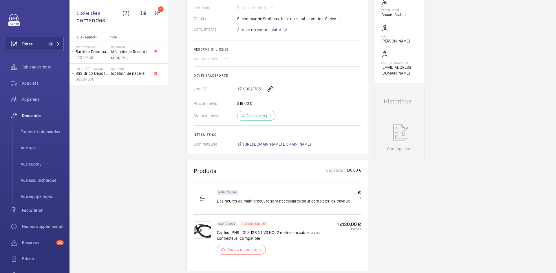
scroll to position [69, 0]
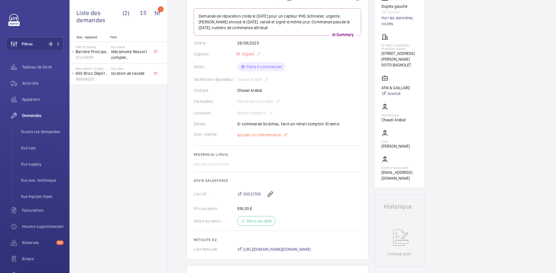
click at [256, 137] on span "Ajouter un commentaire" at bounding box center [259, 135] width 44 height 6
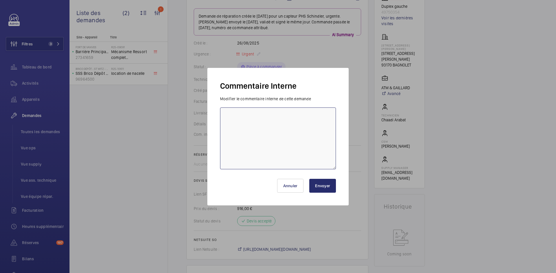
click at [238, 117] on textarea at bounding box center [278, 139] width 116 height 62
paste textarea "BY-27/08 commande effectuer chez le fournisseur Sodimas via le site livraison p…"
type textarea "BY-27/08 commande effectuer chez le fournisseur Sodimas via le site livraison p…"
click at [332, 189] on button "Envoyer" at bounding box center [322, 186] width 27 height 14
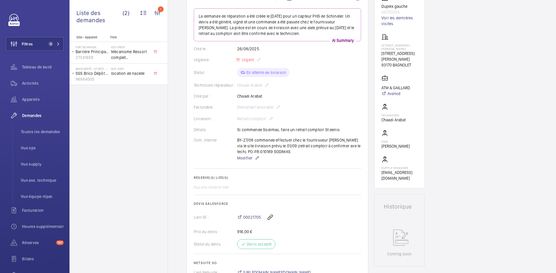
scroll to position [0, 0]
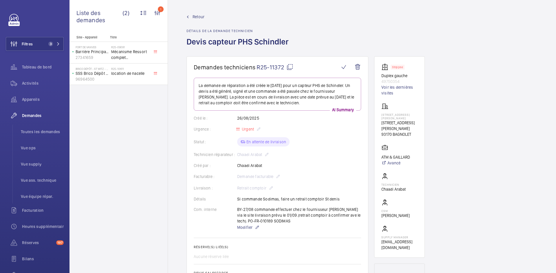
click at [291, 66] on mat-icon at bounding box center [289, 67] width 7 height 7
drag, startPoint x: 415, startPoint y: 136, endPoint x: 378, endPoint y: 122, distance: 39.8
click at [378, 122] on wm-front-card "Stopped Duplex gauche 49750354 Voir les dernières visites 9 Rue Adélaïde Lahaye…" at bounding box center [399, 157] width 51 height 202
copy div "9 Rue Adélaïde Lahaye 93170 BAGNOLET"
click at [195, 17] on span "Retour" at bounding box center [198, 17] width 12 height 6
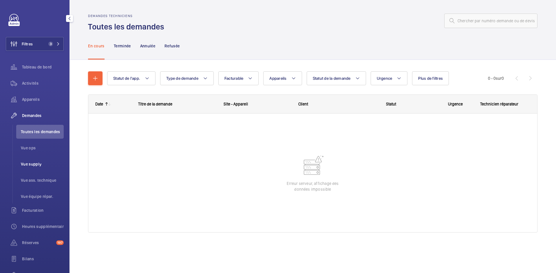
click at [32, 166] on span "Vue supply" at bounding box center [42, 164] width 43 height 6
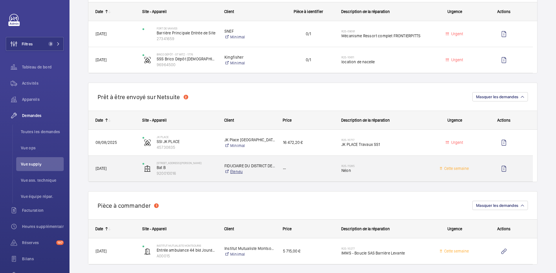
scroll to position [434, 0]
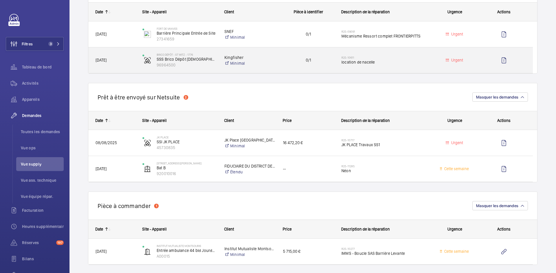
click at [127, 57] on span "06/08/2025" at bounding box center [115, 60] width 39 height 7
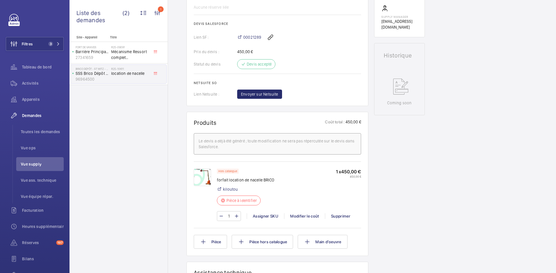
scroll to position [232, 0]
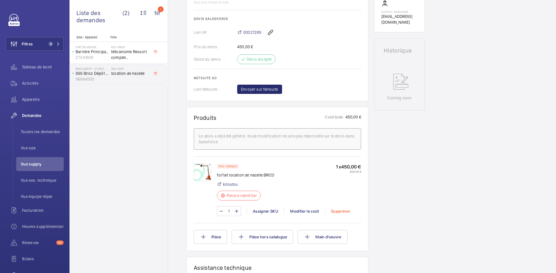
click at [336, 211] on div "Supprimer" at bounding box center [340, 212] width 31 height 6
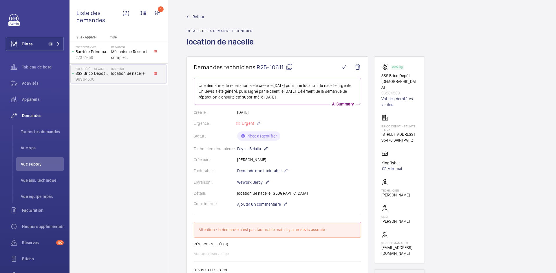
click at [194, 16] on span "Retour" at bounding box center [198, 17] width 12 height 6
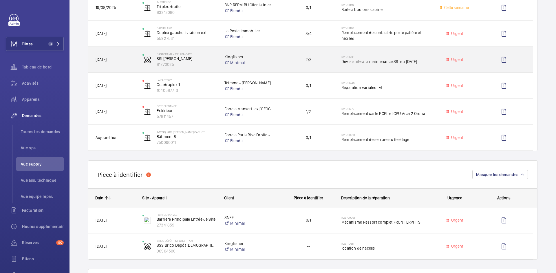
scroll to position [318, 0]
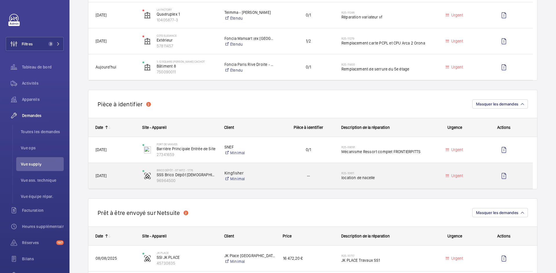
click at [139, 177] on div "Brico Dépôt - ST WITZ - 1776 SSS Brico Dépôt Saint-Witz 96964500" at bounding box center [175, 176] width 81 height 24
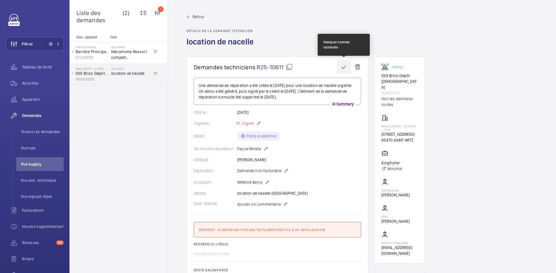
click at [346, 67] on wm-front-icon-button at bounding box center [344, 67] width 14 height 14
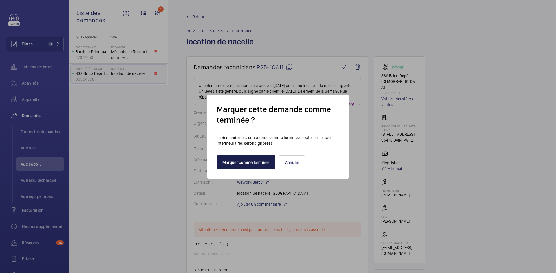
click at [259, 164] on button "Marquer comme terminée" at bounding box center [245, 163] width 59 height 14
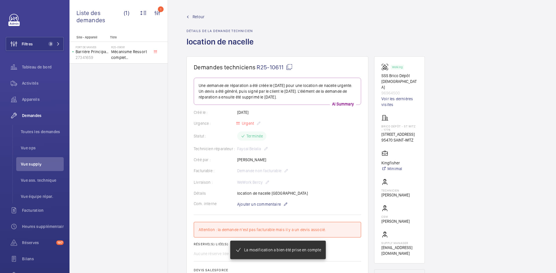
click at [193, 19] on span "Retour" at bounding box center [198, 17] width 12 height 6
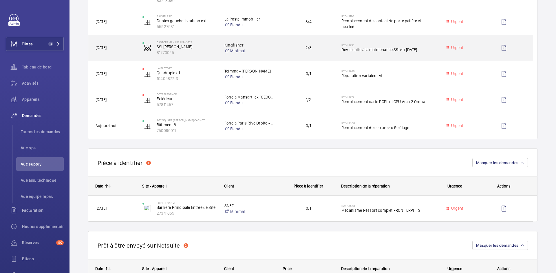
scroll to position [260, 0]
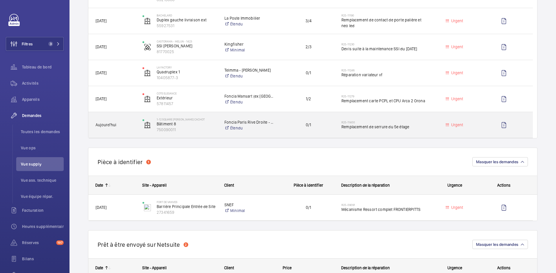
click at [131, 125] on span "Aujourd'hui" at bounding box center [115, 125] width 39 height 7
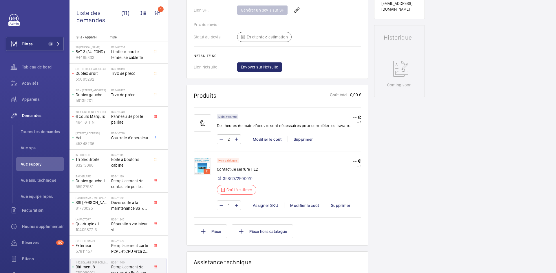
scroll to position [260, 0]
click at [201, 164] on img at bounding box center [202, 165] width 17 height 17
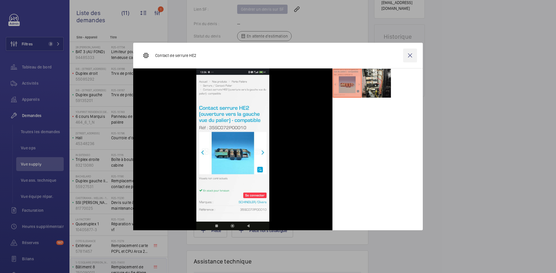
click at [411, 54] on wm-front-icon-button at bounding box center [410, 56] width 14 height 14
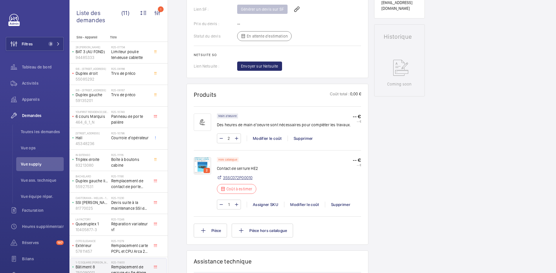
click at [238, 176] on link "35SC072P00010" at bounding box center [238, 178] width 30 height 6
click at [205, 164] on img at bounding box center [202, 165] width 17 height 17
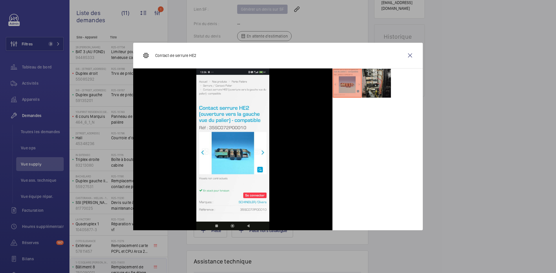
click at [385, 78] on li at bounding box center [376, 83] width 29 height 29
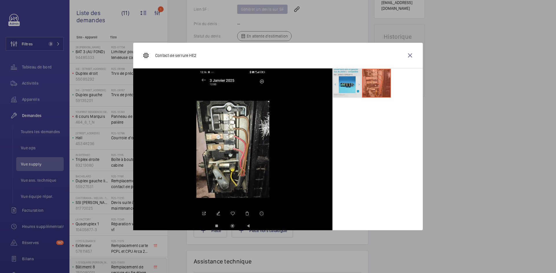
click at [345, 80] on li at bounding box center [347, 83] width 29 height 29
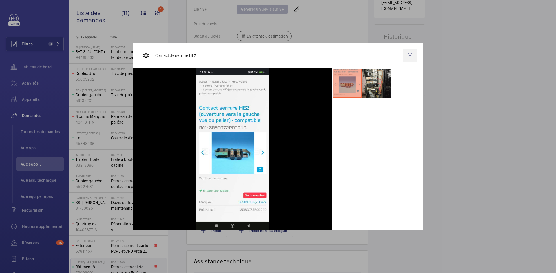
click at [412, 54] on wm-front-icon-button at bounding box center [410, 56] width 14 height 14
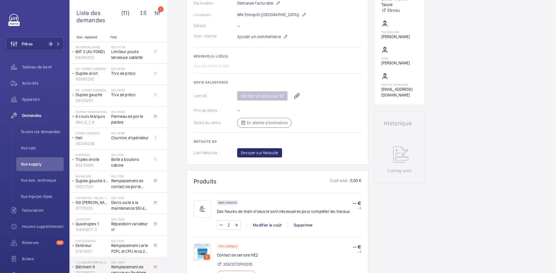
scroll to position [116, 0]
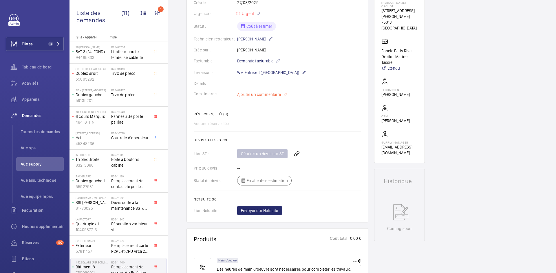
click at [266, 96] on span "Ajouter un commentaire" at bounding box center [259, 95] width 44 height 6
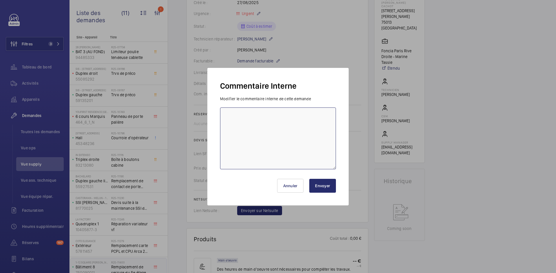
click at [239, 110] on textarea at bounding box center [278, 139] width 116 height 62
paste textarea "https://my.sodimas.com/fr/contact-serrure-he2-ouverture-vers-la-gauche-vue-du-p…"
type textarea "https://my.sodimas.com/fr/contact-serrure-he2-ouverture-vers-la-gauche-vue-du-p…"
click at [329, 188] on button "Envoyer" at bounding box center [322, 186] width 27 height 14
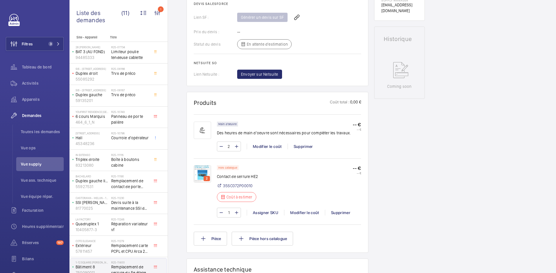
scroll to position [289, 0]
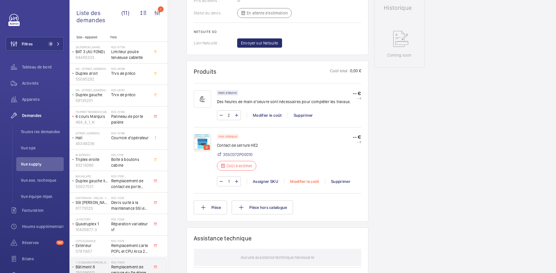
click at [303, 185] on div "Modifier le coût" at bounding box center [304, 182] width 41 height 6
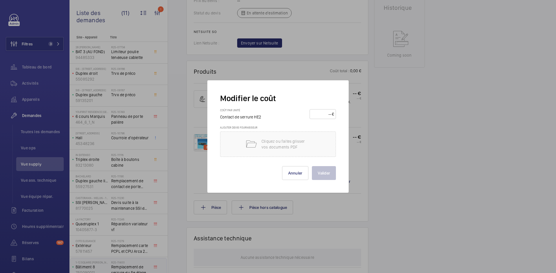
click at [320, 111] on input "number" at bounding box center [321, 114] width 20 height 9
type input "330"
click at [329, 170] on button "Valider" at bounding box center [324, 173] width 24 height 14
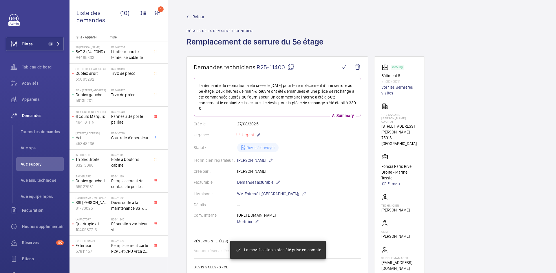
click at [199, 17] on span "Retour" at bounding box center [198, 17] width 12 height 6
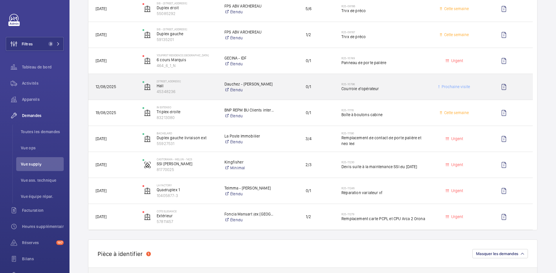
scroll to position [145, 0]
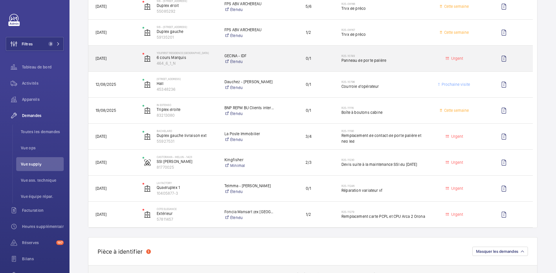
click at [130, 60] on span "[DATE]" at bounding box center [115, 58] width 39 height 7
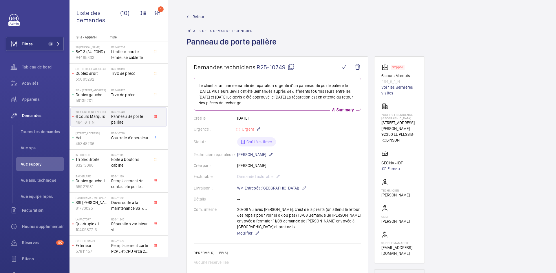
click at [194, 14] on span "Retour" at bounding box center [198, 17] width 12 height 6
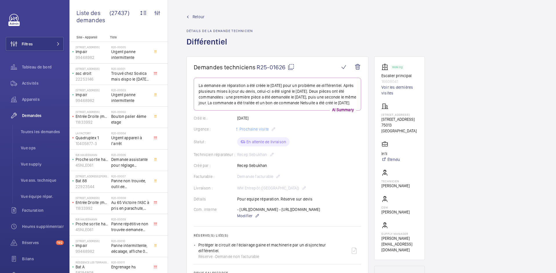
drag, startPoint x: 268, startPoint y: 172, endPoint x: 236, endPoint y: 170, distance: 31.9
click at [236, 169] on div "Créé par : [PERSON_NAME]" at bounding box center [277, 166] width 167 height 6
copy div "Créé par : [PERSON_NAME]"
drag, startPoint x: 400, startPoint y: 82, endPoint x: 380, endPoint y: 77, distance: 20.2
click at [380, 77] on wm-front-card "Working Escalier principal 16608041 Voir les dernières visites [STREET_ADDRESS]…" at bounding box center [399, 158] width 51 height 204
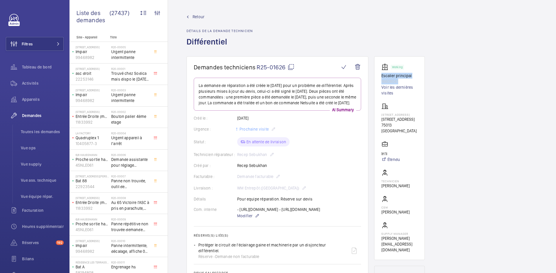
copy div "Escalier principal 16608041"
drag, startPoint x: 403, startPoint y: 129, endPoint x: 381, endPoint y: 114, distance: 26.2
click at [381, 114] on wm-front-card "Working Escalier principal 16608041 Voir les dernières visites [STREET_ADDRESS]…" at bounding box center [399, 158] width 51 height 204
copy div "[STREET_ADDRESS] [STREET_ADDRESS]"
drag, startPoint x: 388, startPoint y: 157, endPoint x: 377, endPoint y: 158, distance: 11.4
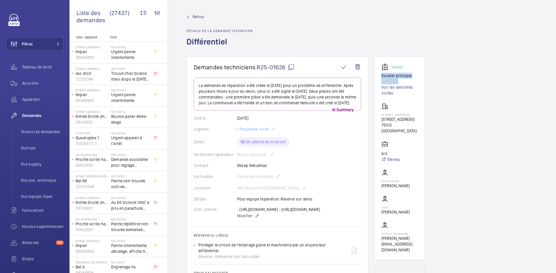
click at [377, 158] on wm-front-card "Working Escalier principal 16608041 Voir les dernières visites [STREET_ADDRESS]…" at bounding box center [399, 158] width 51 height 204
copy p "In'li"
click at [291, 66] on mat-icon at bounding box center [290, 67] width 7 height 7
copy p "In'li"
